Goal: Navigation & Orientation: Find specific page/section

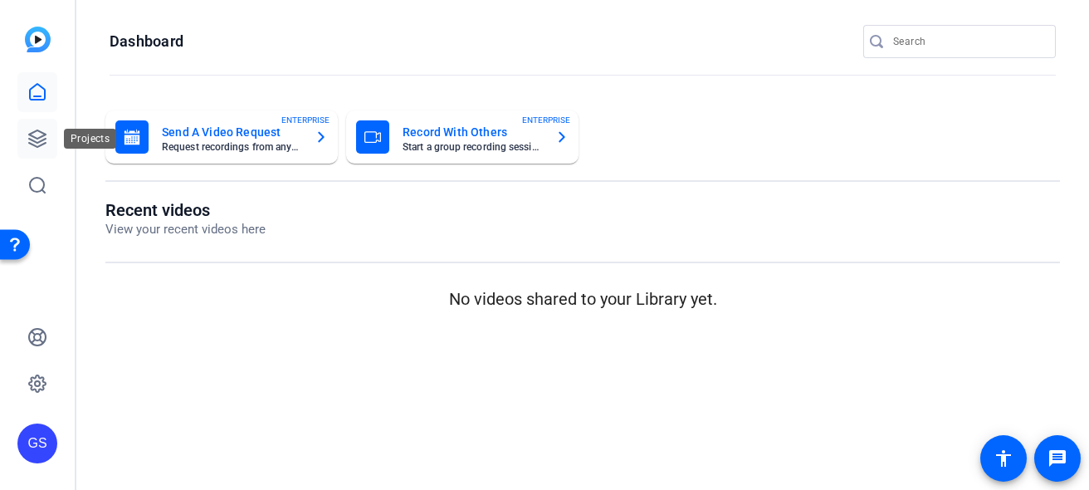
click at [37, 129] on icon at bounding box center [37, 139] width 20 height 20
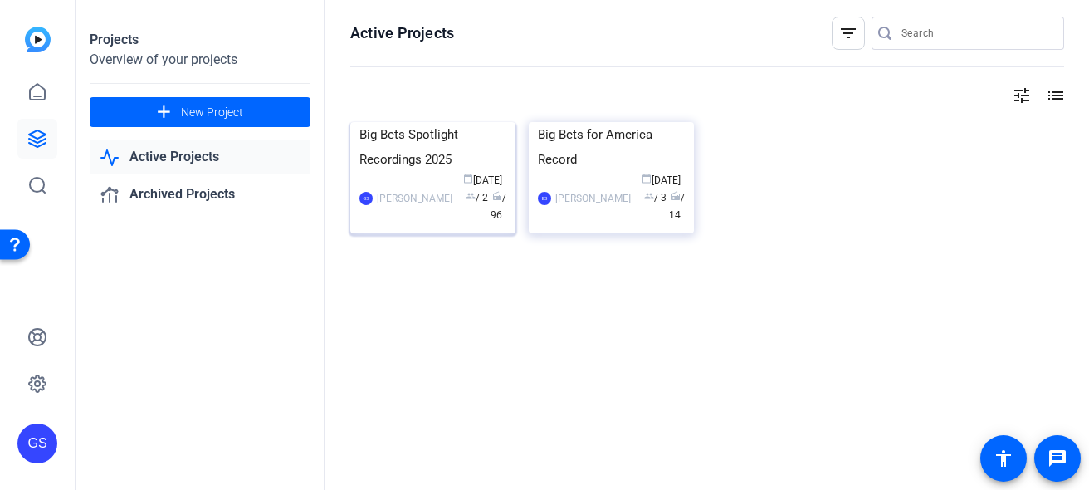
click at [428, 224] on div "[PERSON_NAME] calendar_today [DATE] group / 2 radio / 96" at bounding box center [432, 198] width 147 height 52
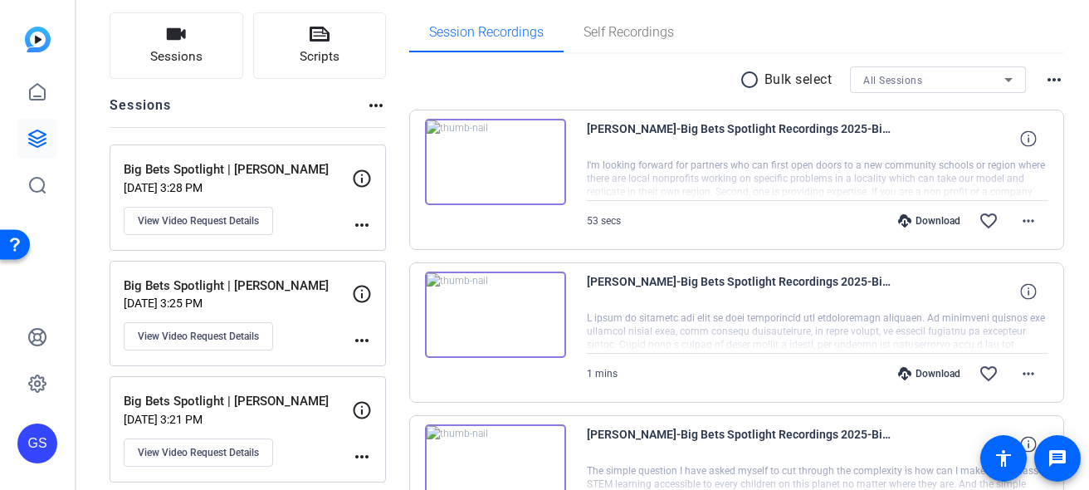
scroll to position [102, 0]
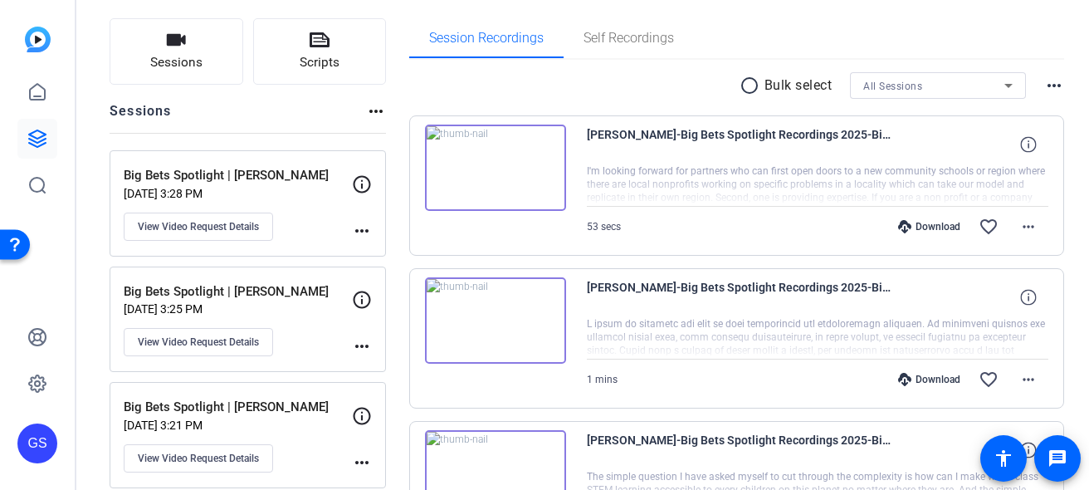
click at [306, 198] on p "[DATE] 3:28 PM" at bounding box center [238, 193] width 228 height 13
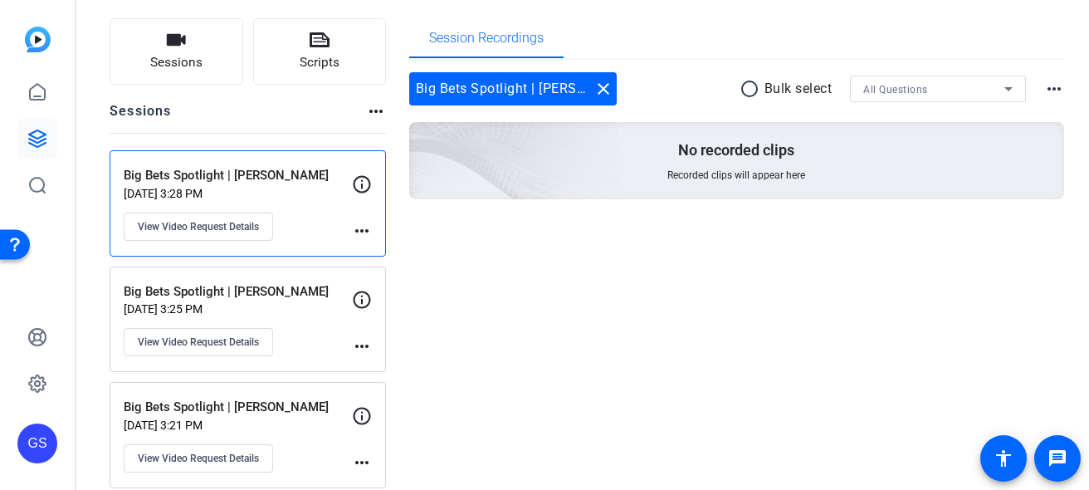
click at [305, 282] on p "Big Bets Spotlight | [PERSON_NAME]" at bounding box center [238, 291] width 228 height 19
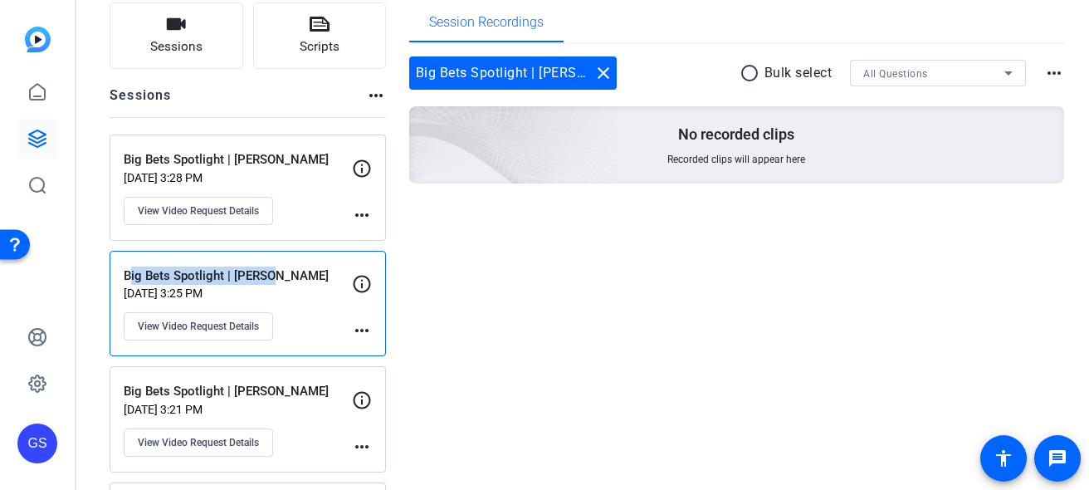
scroll to position [182, 0]
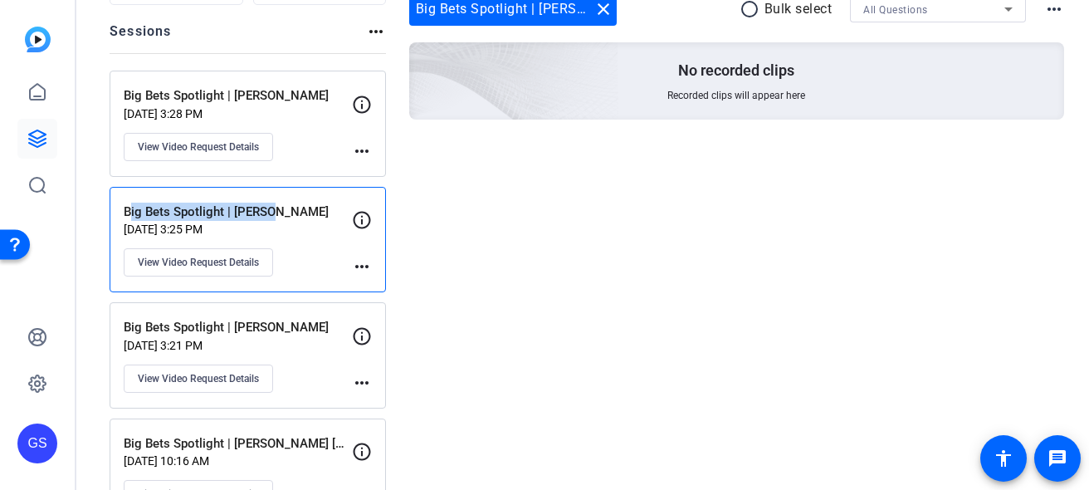
click at [299, 340] on p "[DATE] 3:21 PM" at bounding box center [238, 345] width 228 height 13
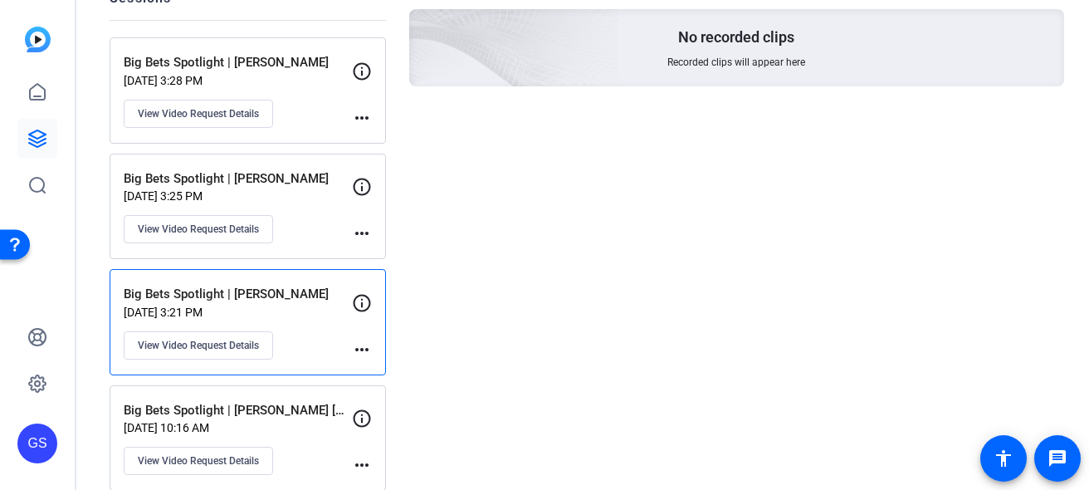
scroll to position [226, 0]
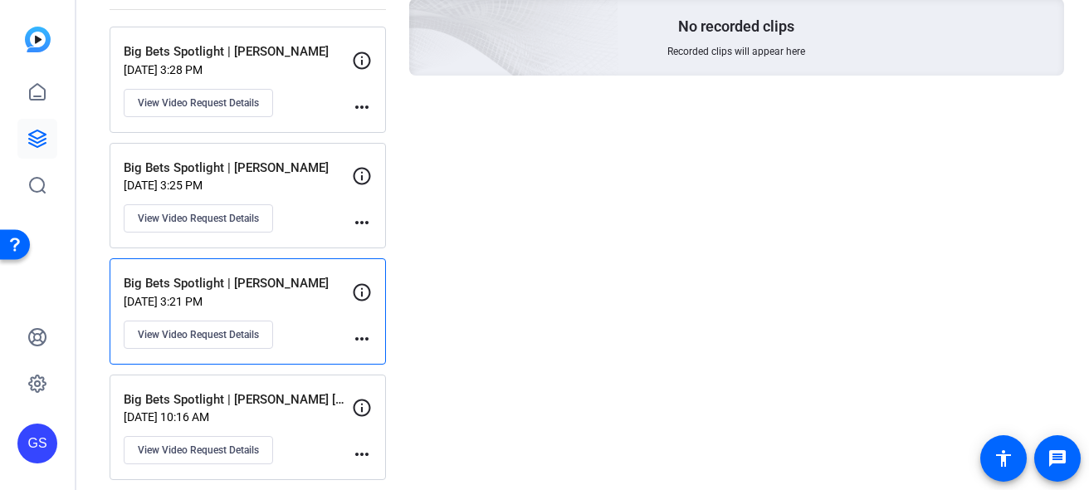
click at [294, 399] on p "Big Bets Spotlight | [PERSON_NAME] [PERSON_NAME]" at bounding box center [238, 399] width 228 height 19
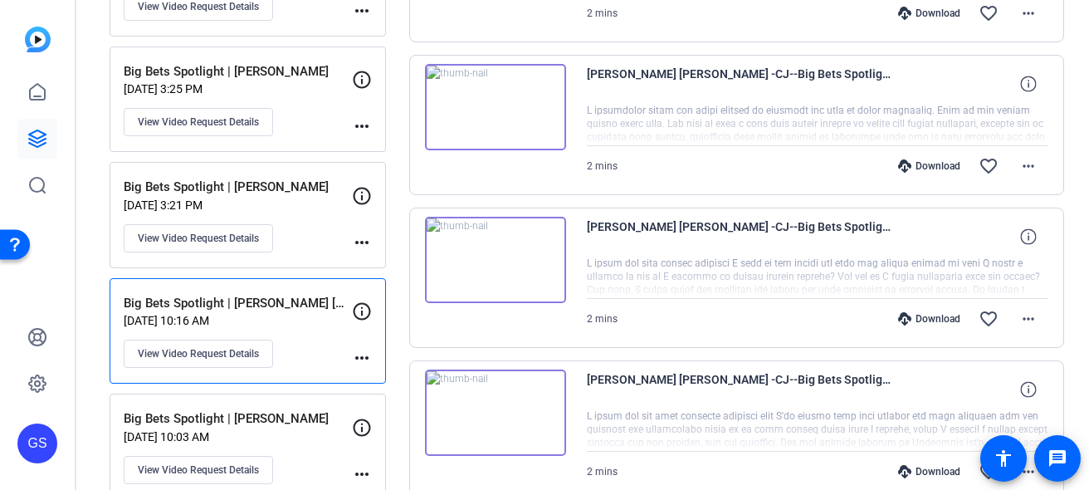
scroll to position [474, 0]
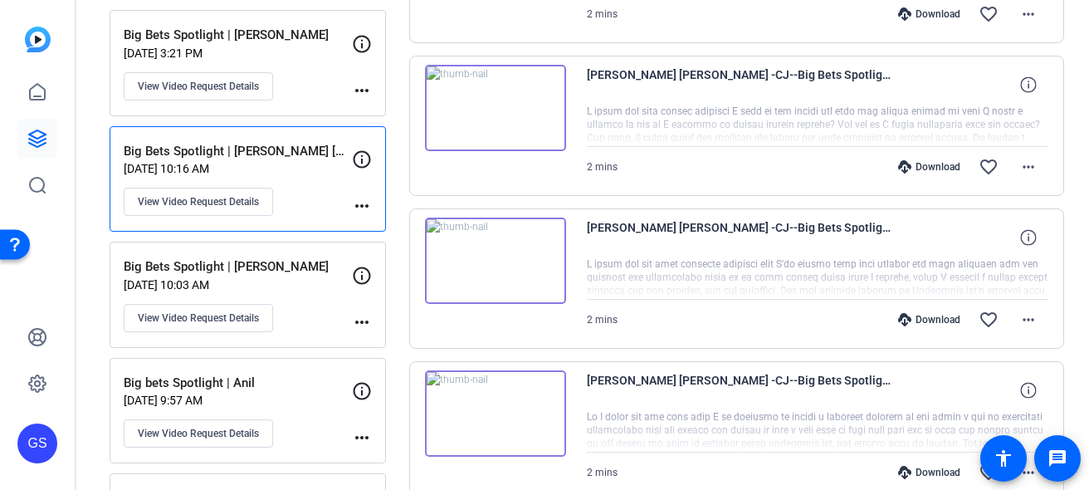
click at [304, 293] on div "Big Bets Spotlight | [PERSON_NAME] [DATE] 10:03 AM View Video Request Details" at bounding box center [238, 294] width 228 height 75
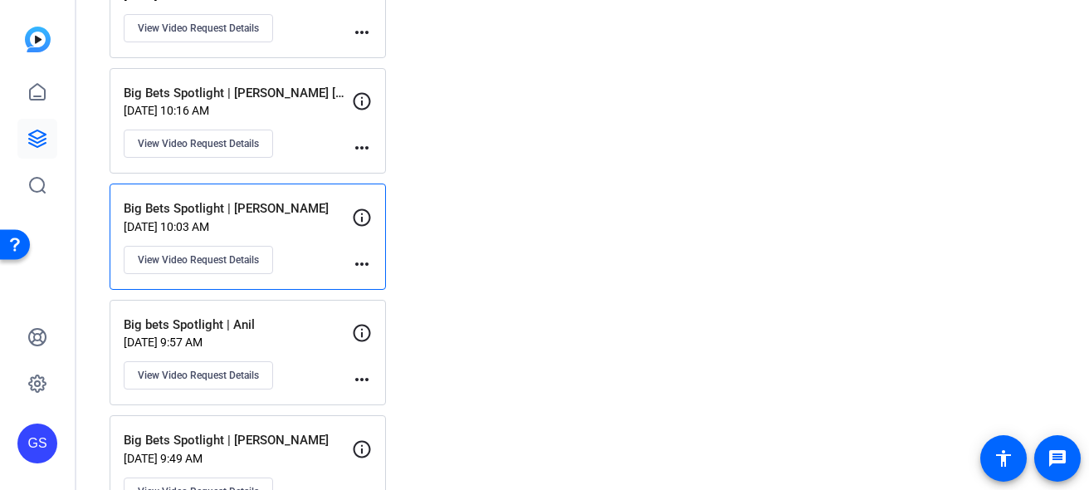
scroll to position [569, 0]
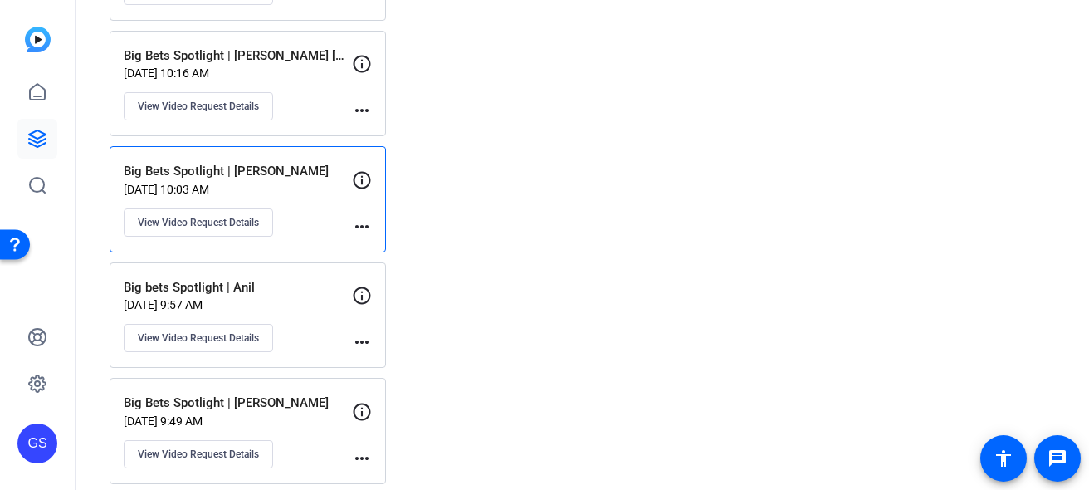
click at [302, 390] on div "Big Bets Spotlight | [PERSON_NAME] [DATE] 9:49 AM View Video Request Details mo…" at bounding box center [248, 431] width 276 height 106
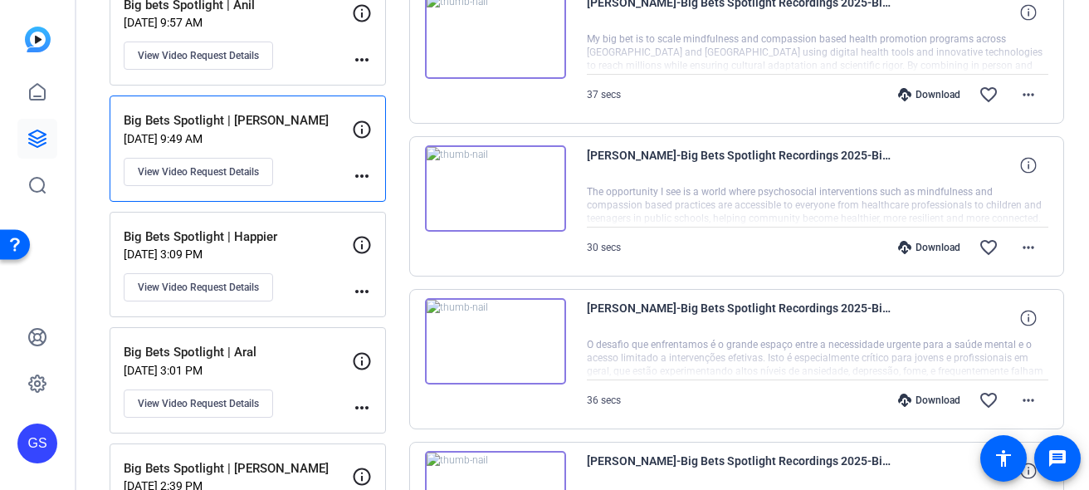
scroll to position [904, 0]
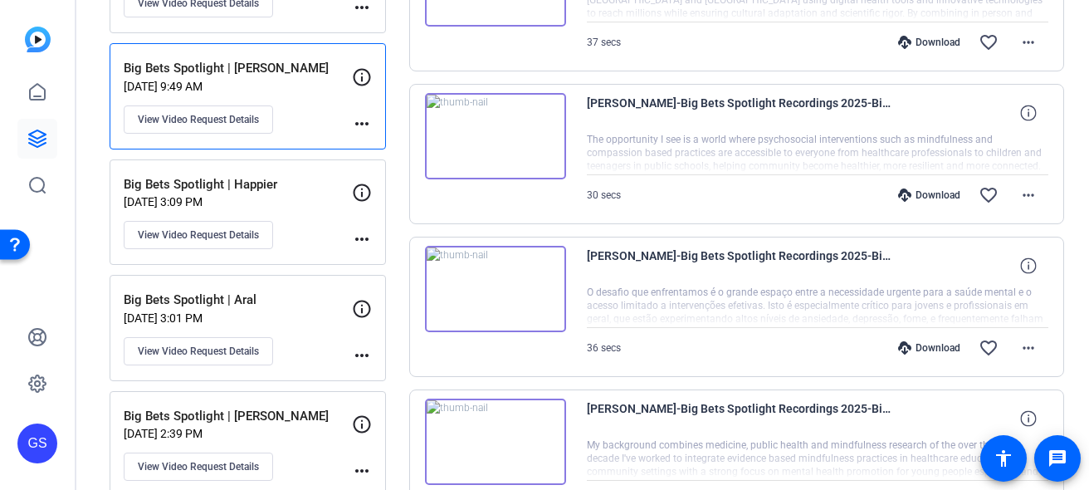
click at [300, 341] on div "Big Bets Spotlight | Aral [DATE] 3:01 PM View Video Request Details" at bounding box center [238, 327] width 228 height 75
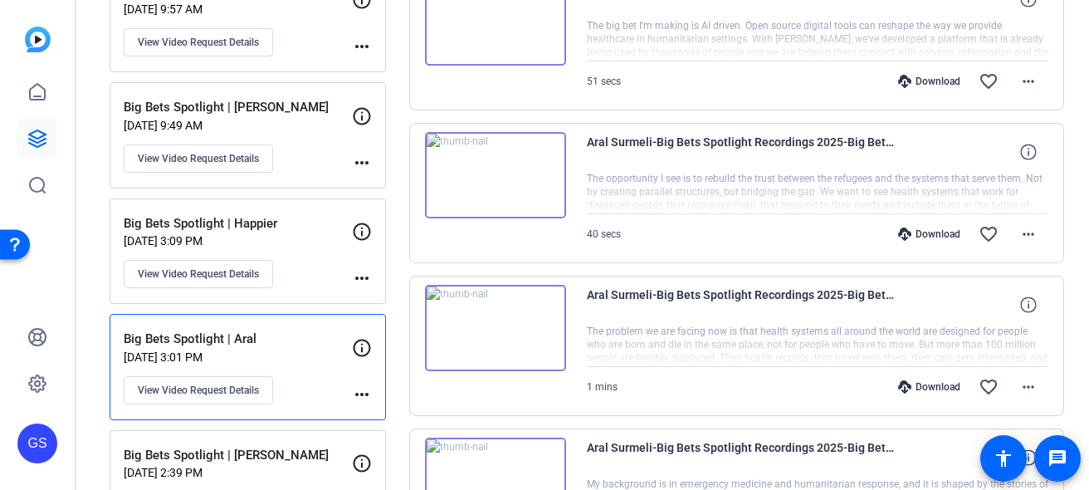
scroll to position [1076, 0]
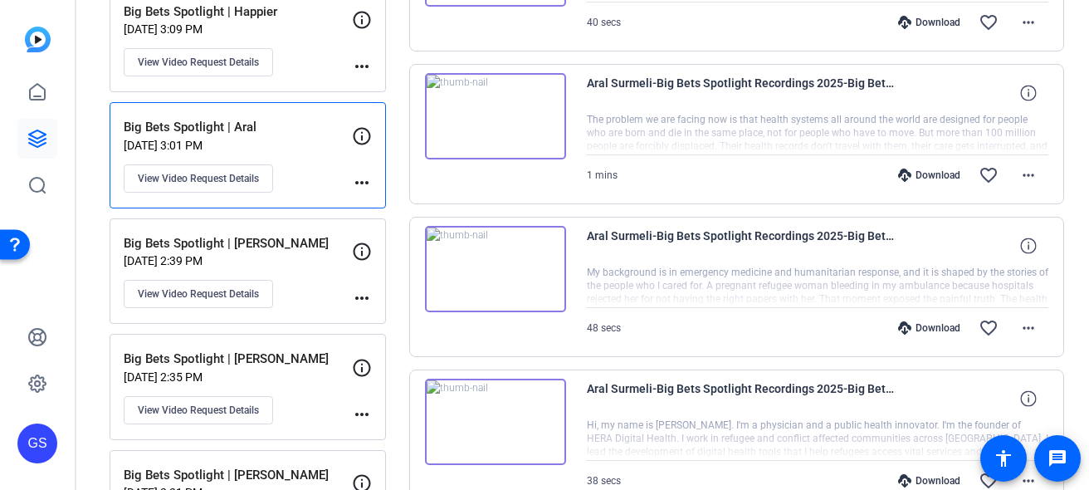
click at [321, 298] on div "Big Bets Spotlight | [PERSON_NAME] [DATE] 2:39 PM View Video Request Details" at bounding box center [238, 271] width 228 height 75
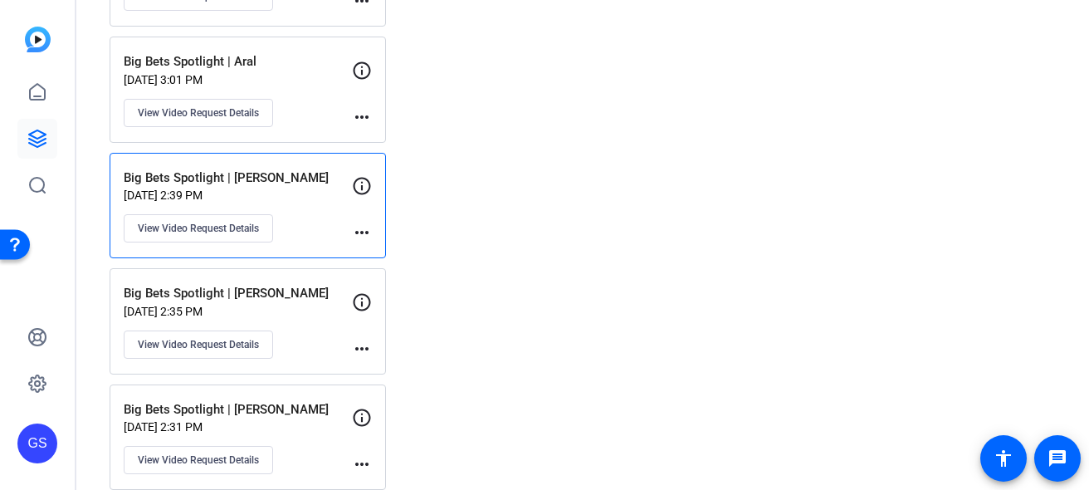
scroll to position [1166, 0]
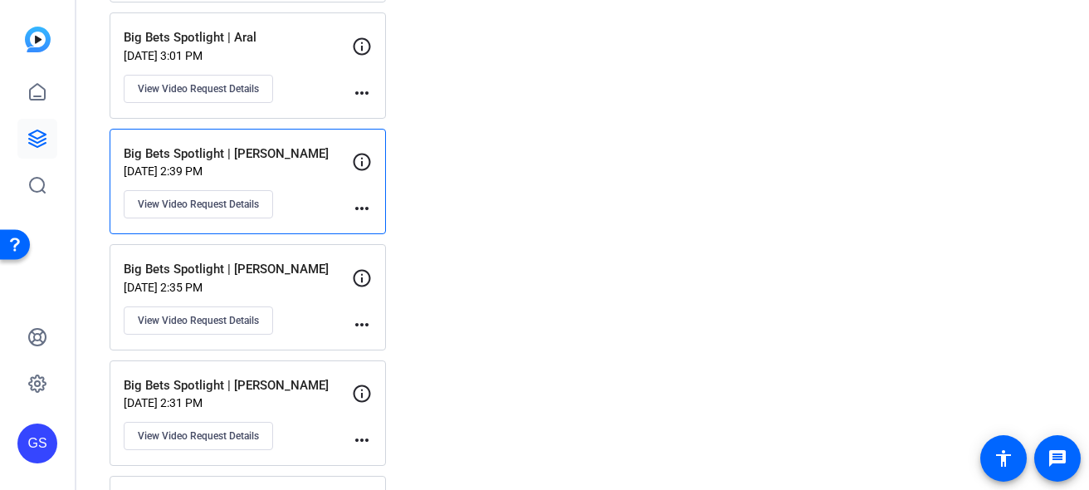
click at [319, 296] on div "Big Bets Spotlight | [PERSON_NAME][DATE] 2:35 PM View Video Request Details" at bounding box center [238, 297] width 228 height 75
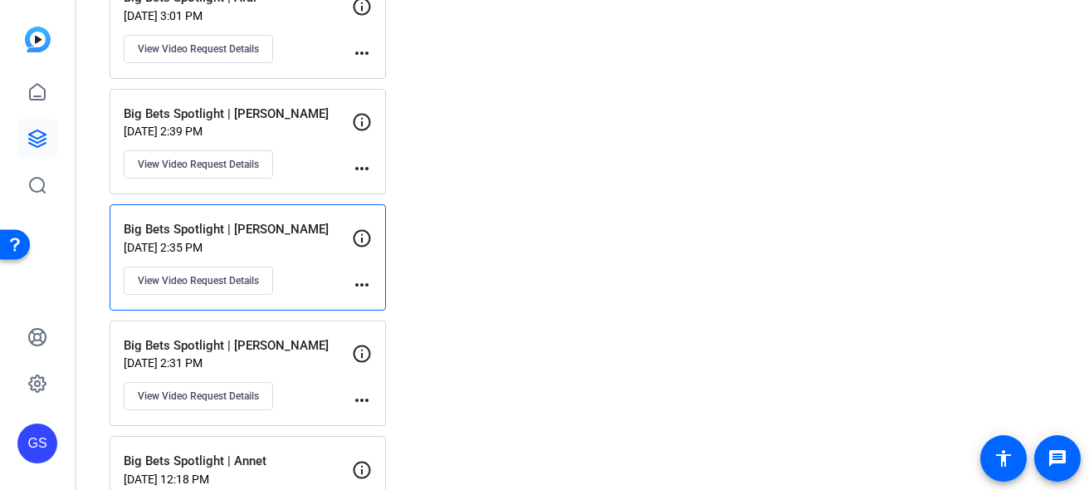
scroll to position [1265, 0]
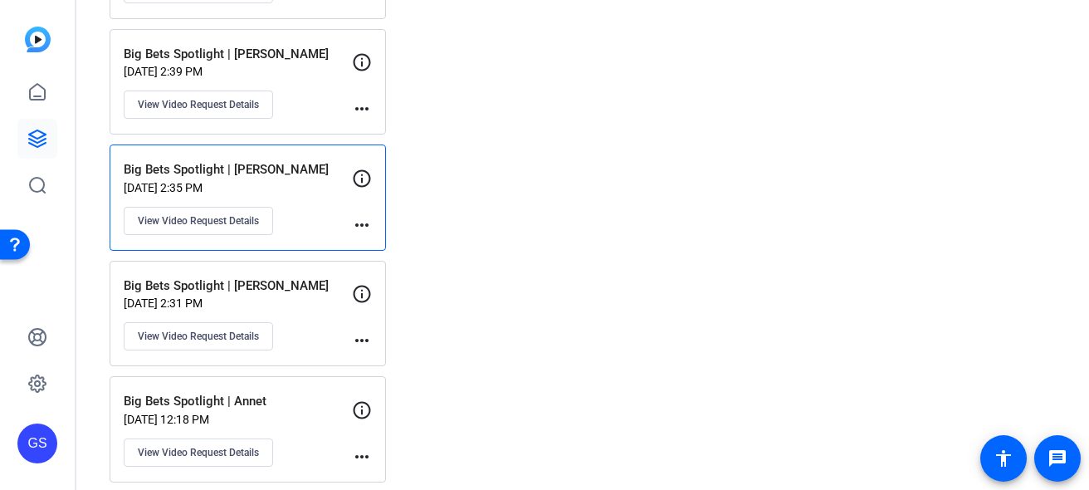
click at [313, 296] on p "[DATE] 2:31 PM" at bounding box center [238, 302] width 228 height 13
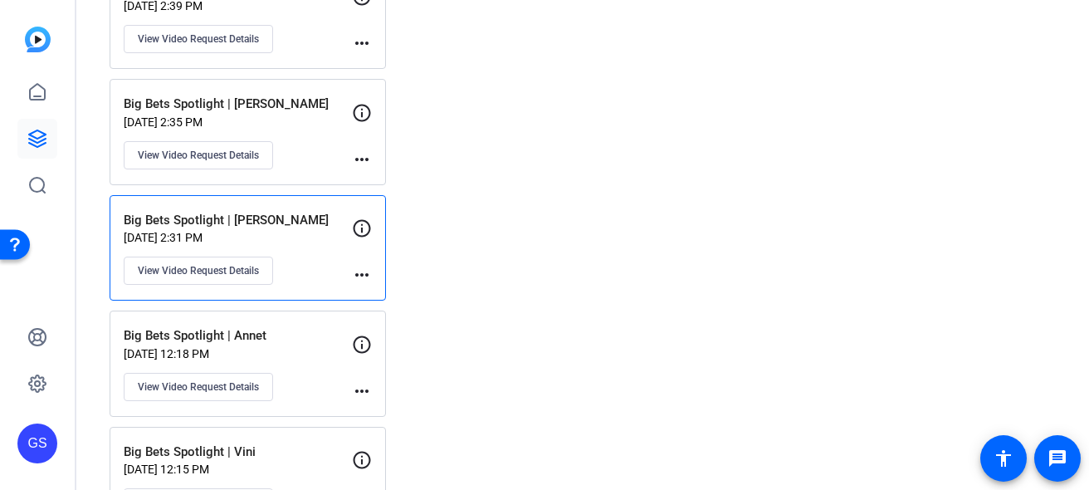
scroll to position [1357, 0]
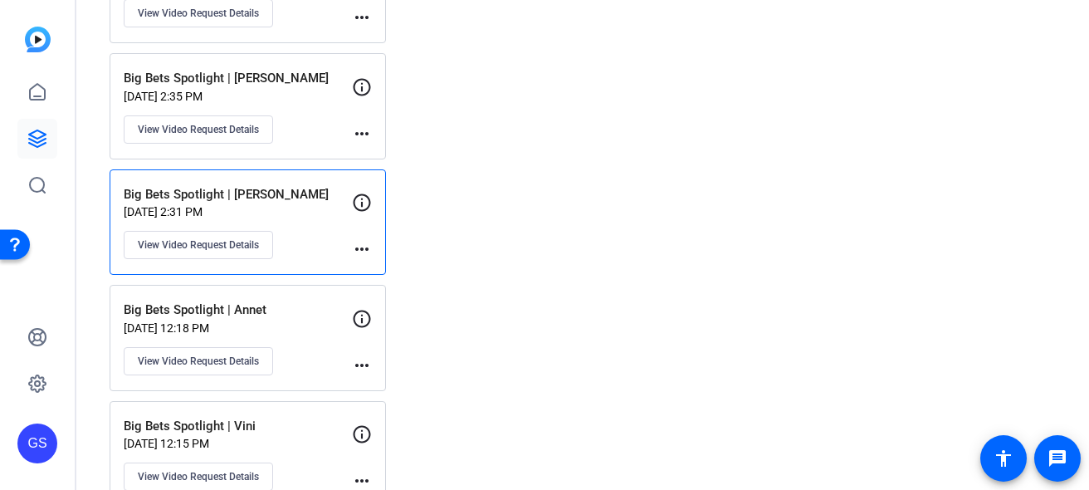
click at [305, 314] on p "Big Bets Spotlight | Annet" at bounding box center [238, 309] width 228 height 19
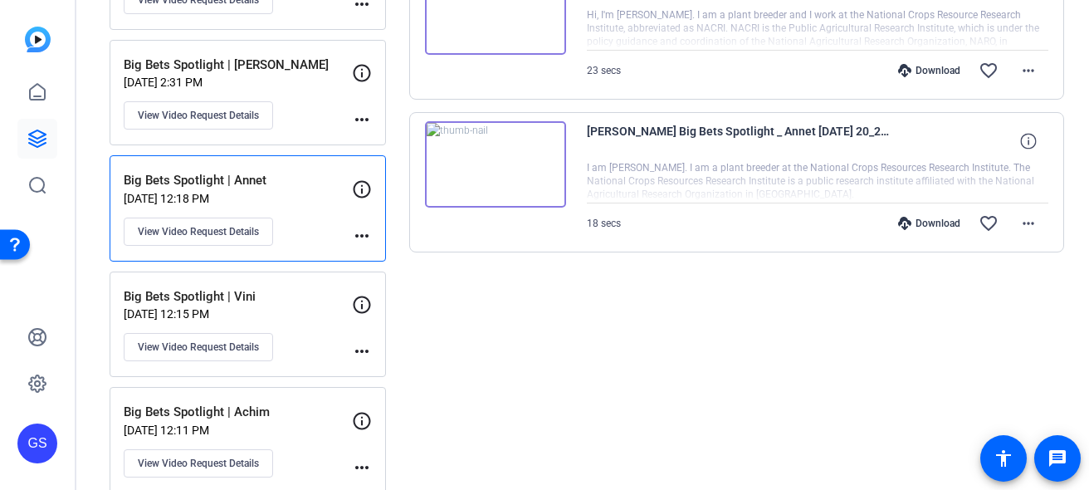
scroll to position [1491, 0]
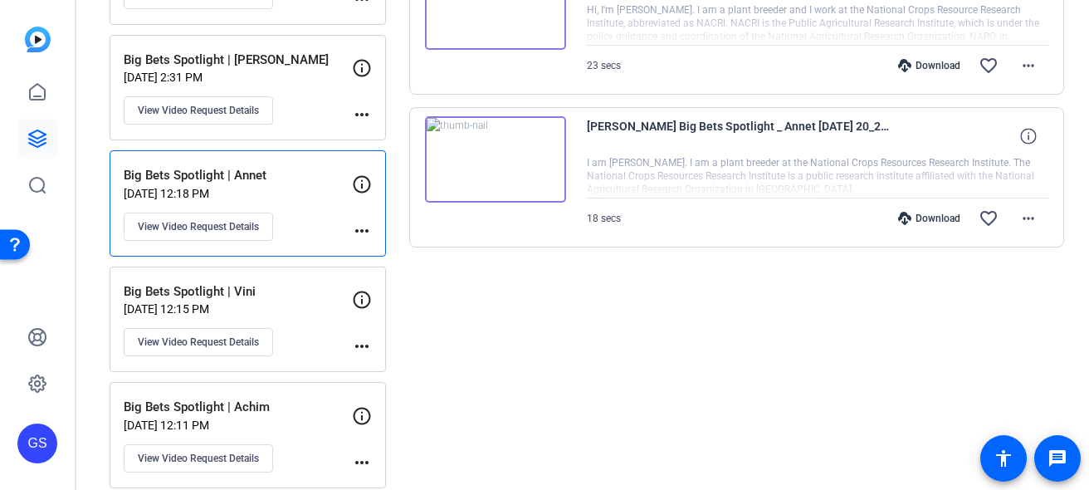
click at [309, 297] on p "Big Bets Spotlight | Vini" at bounding box center [238, 291] width 228 height 19
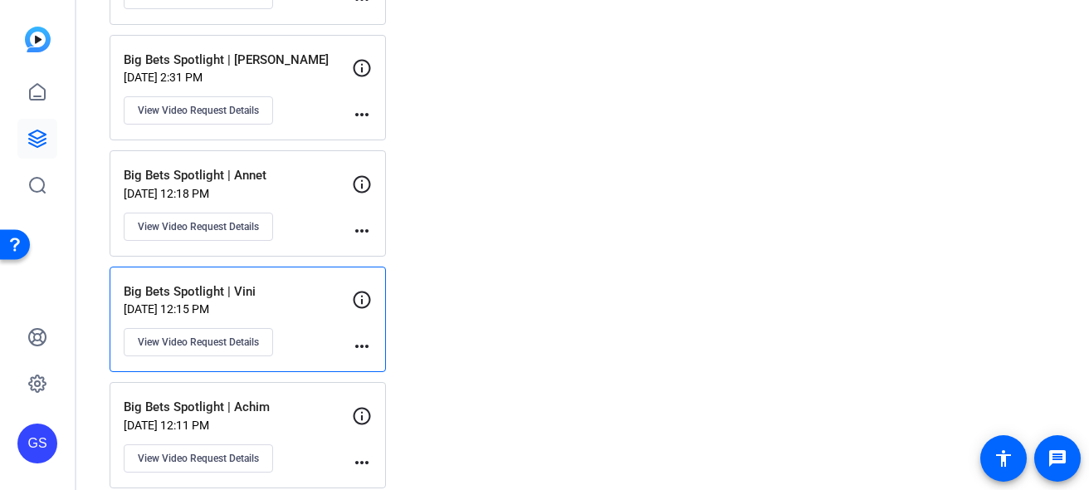
scroll to position [1510, 0]
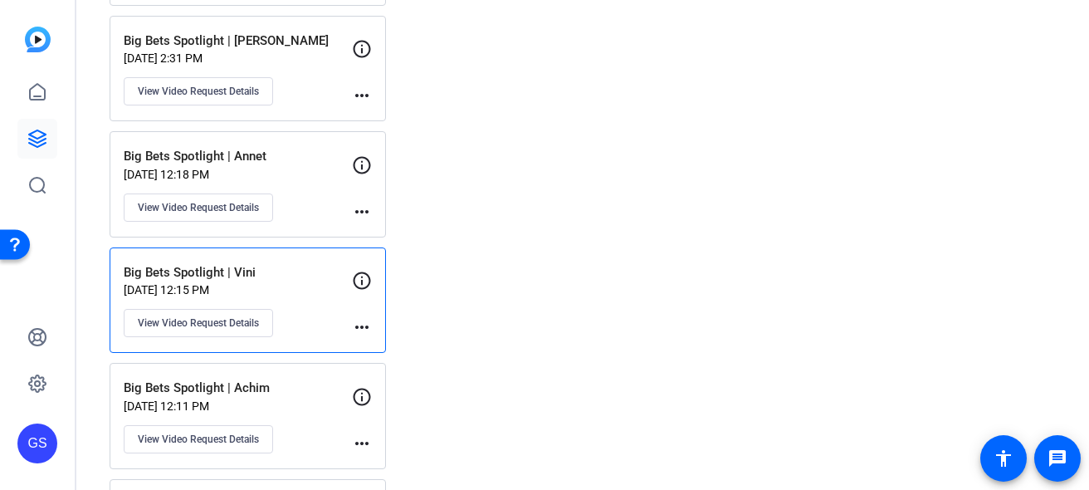
click at [326, 371] on div "Big Bets Spotlight | Achim [DATE] 12:11 PM View Video Request Details more_horiz" at bounding box center [248, 416] width 276 height 106
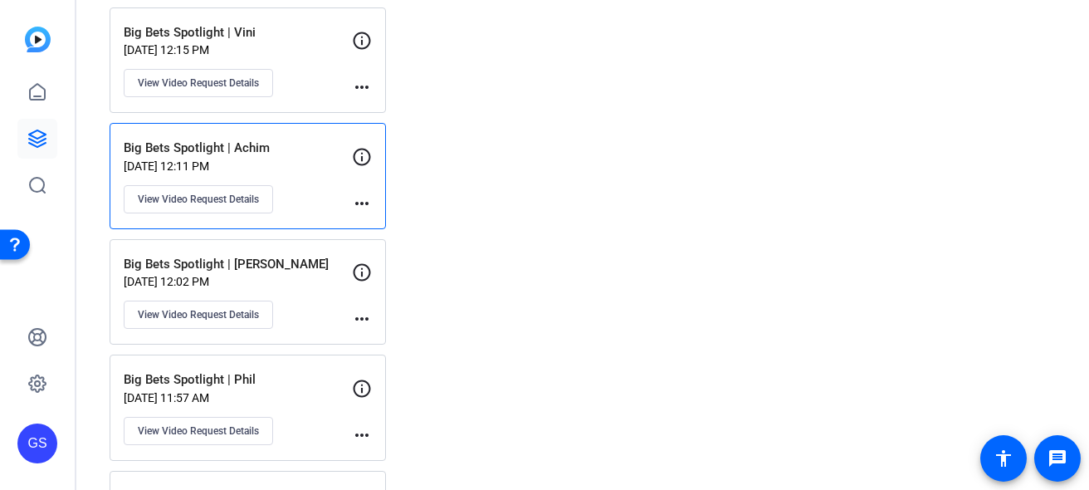
scroll to position [1972, 0]
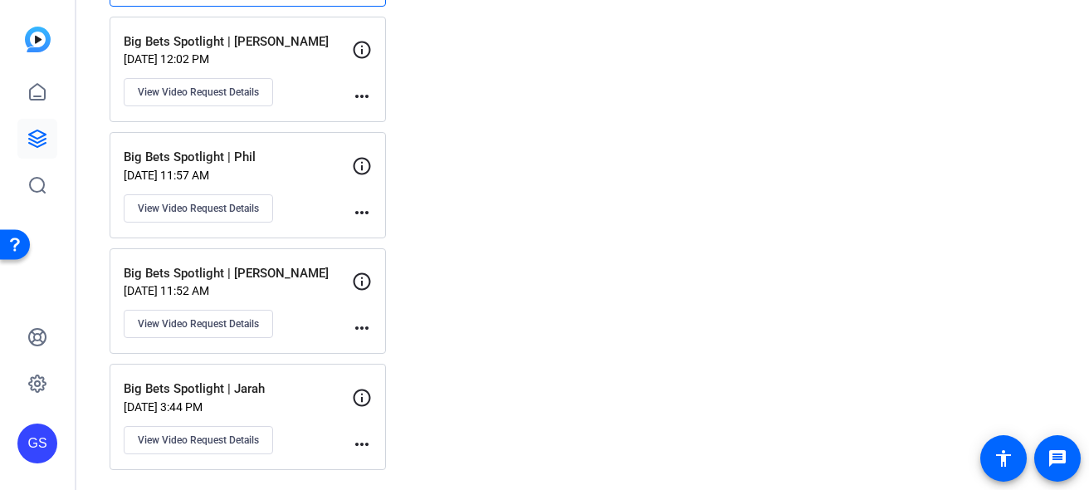
click at [315, 405] on p "[DATE] 3:44 PM" at bounding box center [238, 406] width 228 height 13
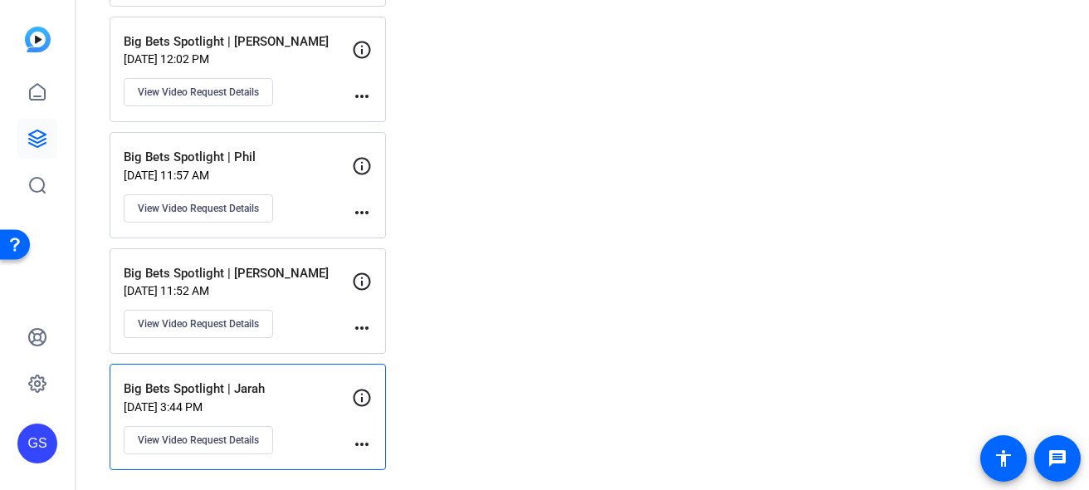
click at [313, 289] on p "[DATE] 11:52 AM" at bounding box center [238, 290] width 228 height 13
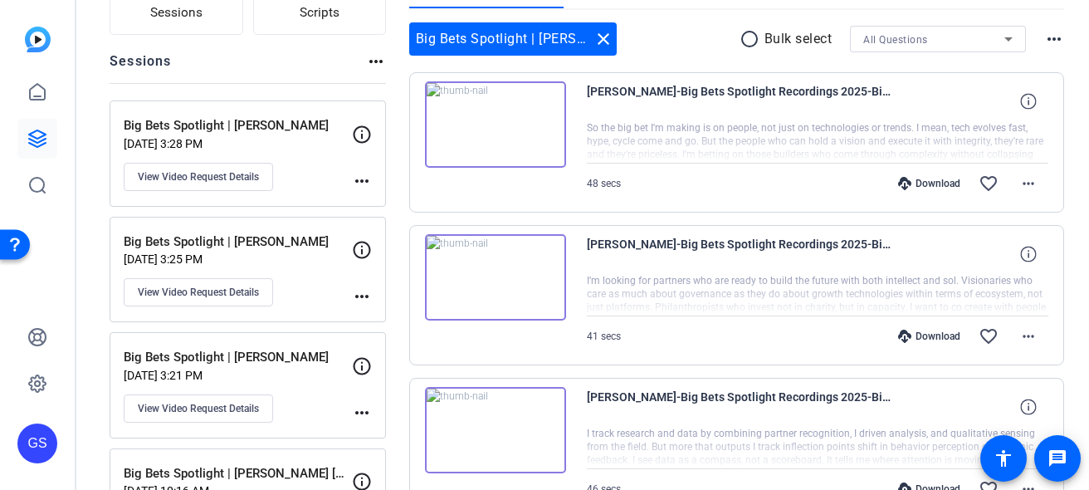
scroll to position [0, 0]
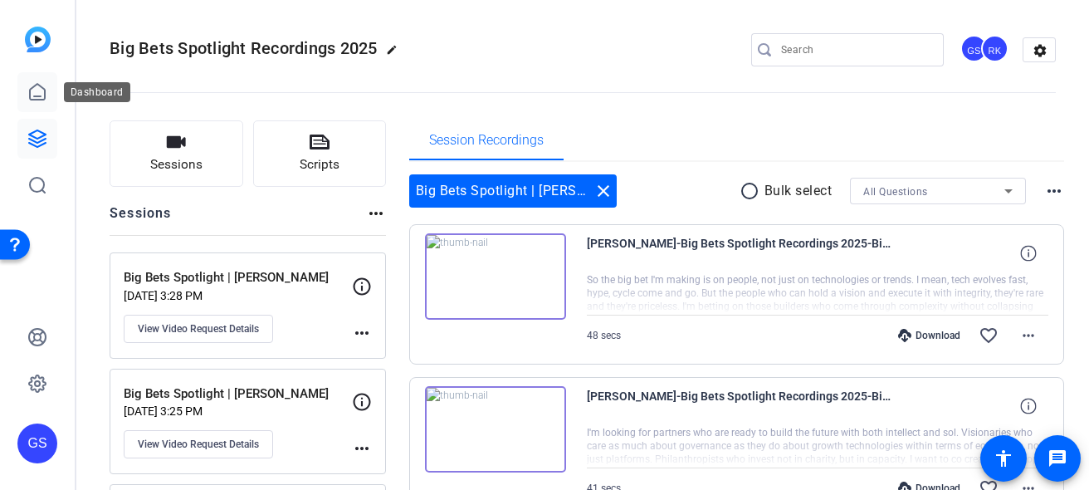
click at [42, 93] on icon at bounding box center [37, 92] width 20 height 20
